Goal: Go to known website: Access a specific website the user already knows

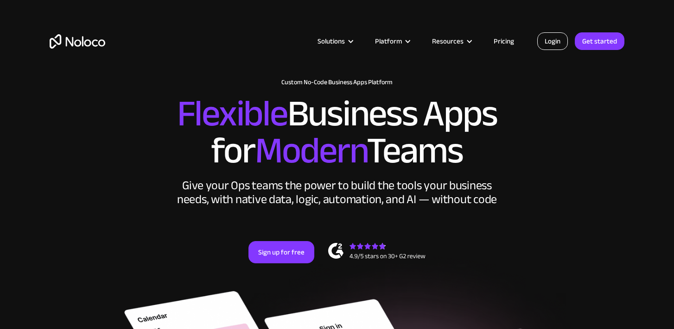
click at [559, 44] on link "Login" at bounding box center [552, 41] width 31 height 18
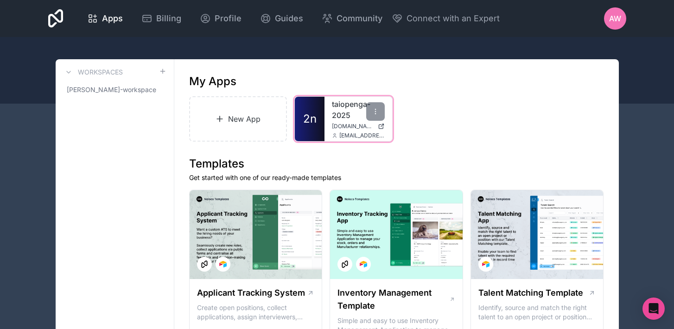
click at [348, 120] on link "taiopenga-2025" at bounding box center [358, 110] width 53 height 22
